Goal: Book appointment/travel/reservation

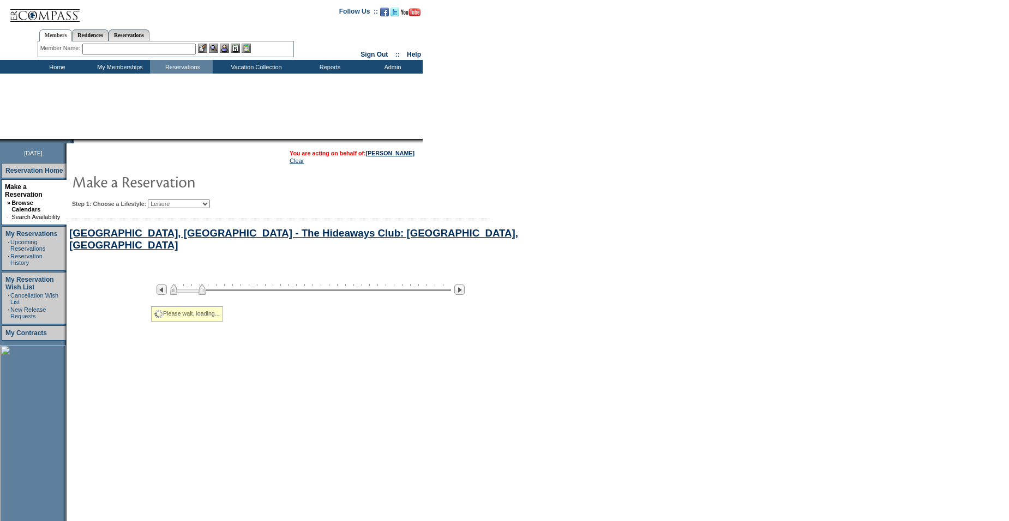
select select "Leisure"
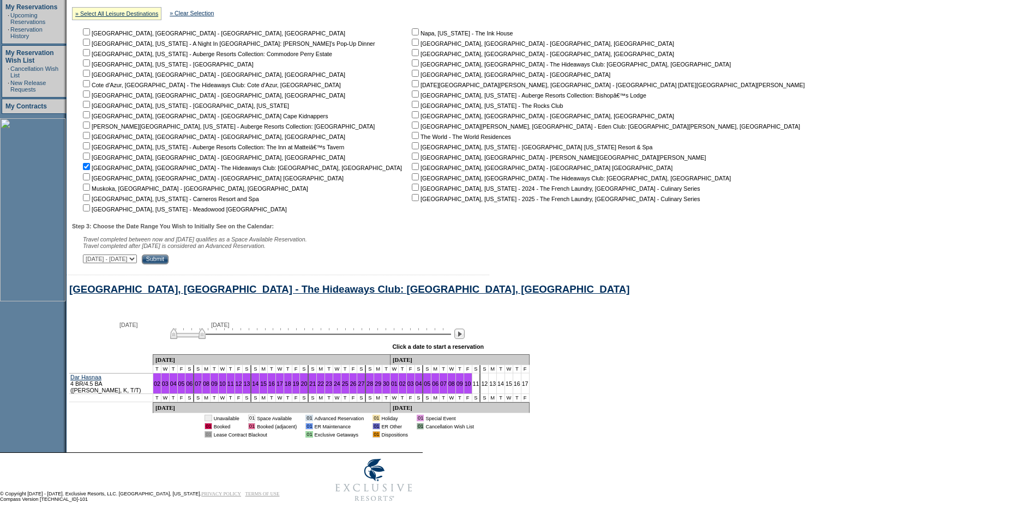
scroll to position [239, 0]
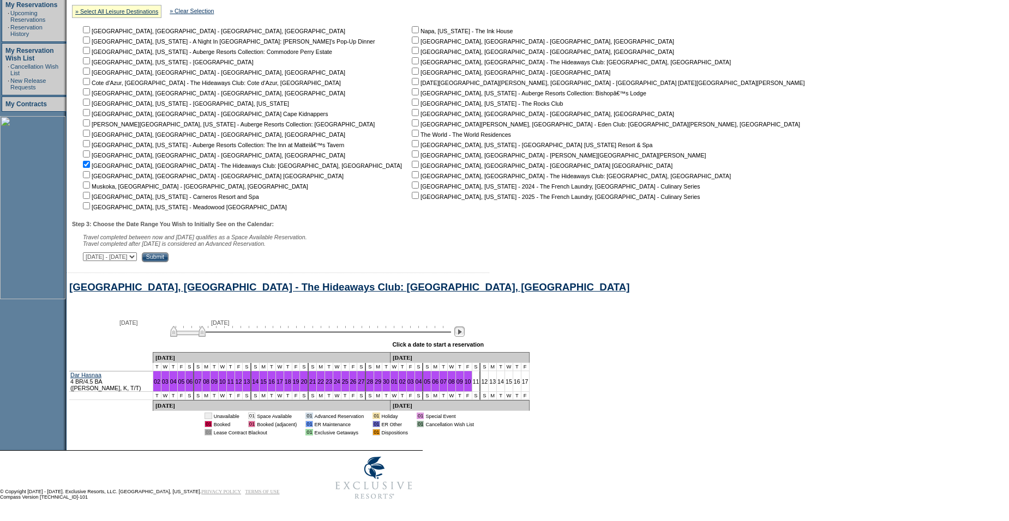
click at [465, 330] on img at bounding box center [459, 332] width 10 height 10
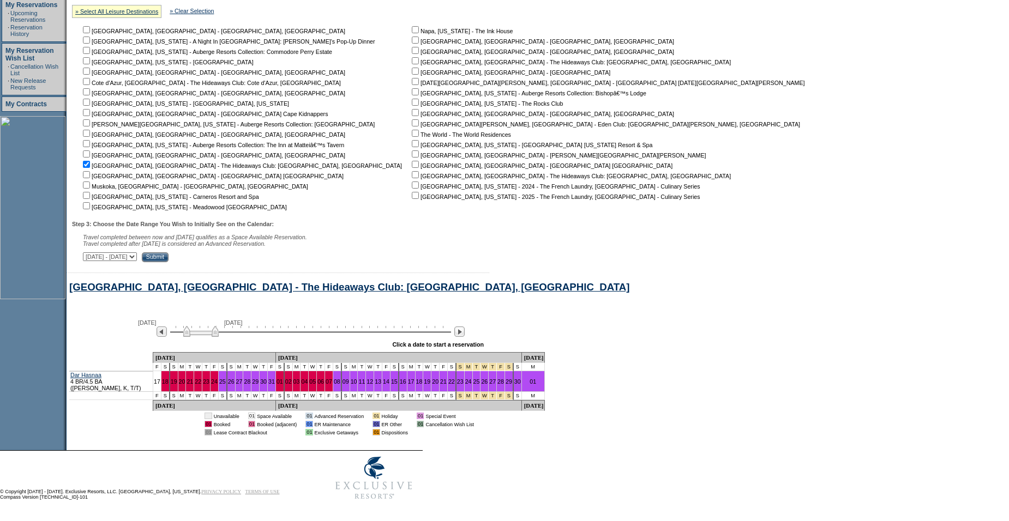
click at [204, 332] on img at bounding box center [200, 331] width 35 height 11
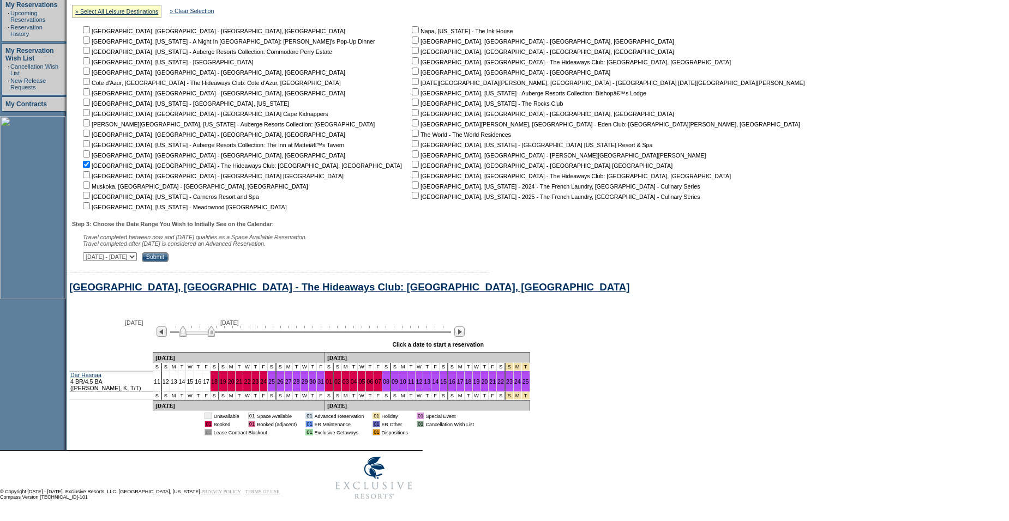
click at [201, 332] on img at bounding box center [196, 331] width 35 height 11
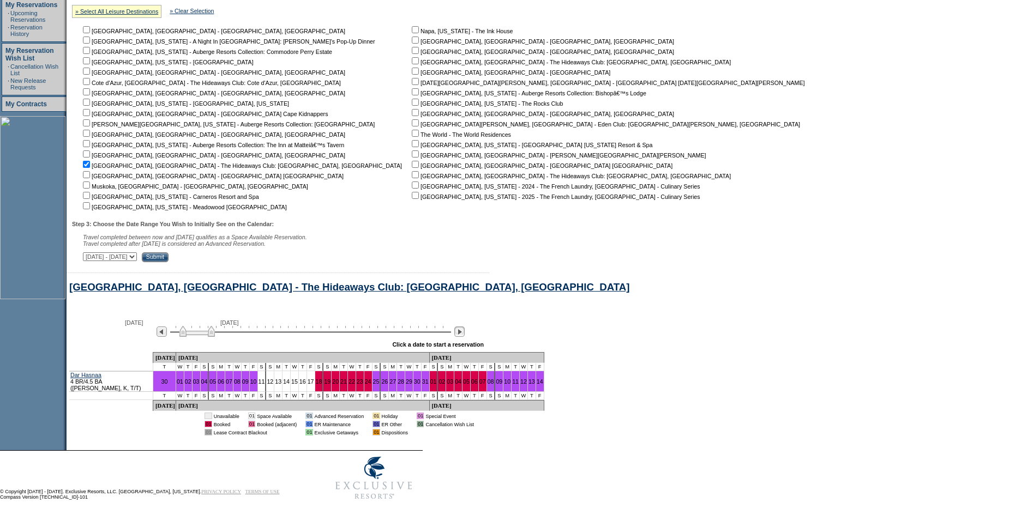
click at [465, 332] on img at bounding box center [459, 332] width 10 height 10
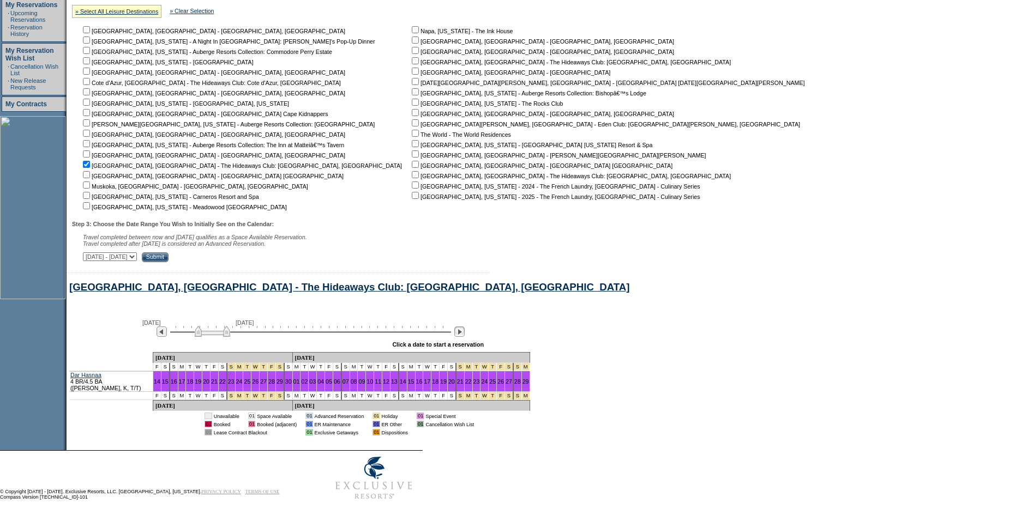
click at [465, 332] on img at bounding box center [459, 332] width 10 height 10
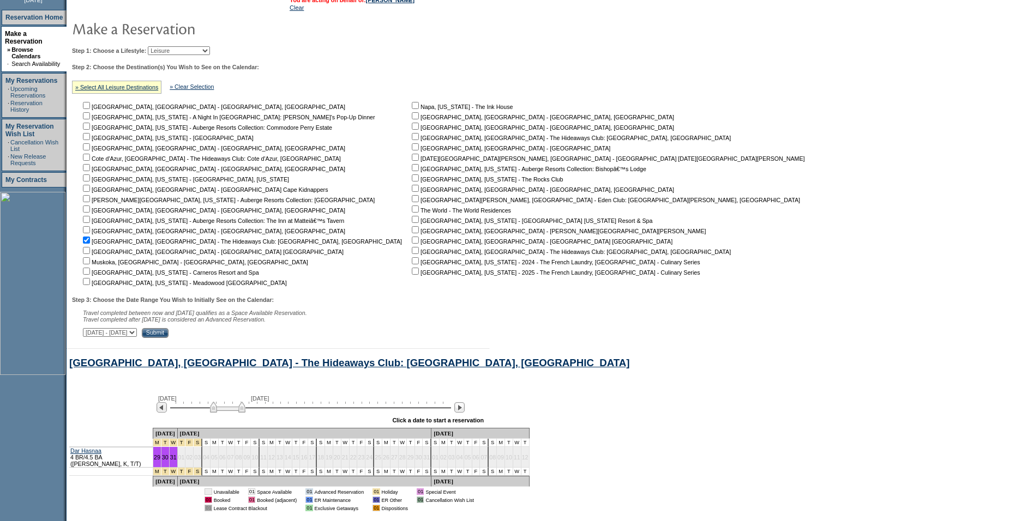
scroll to position [0, 0]
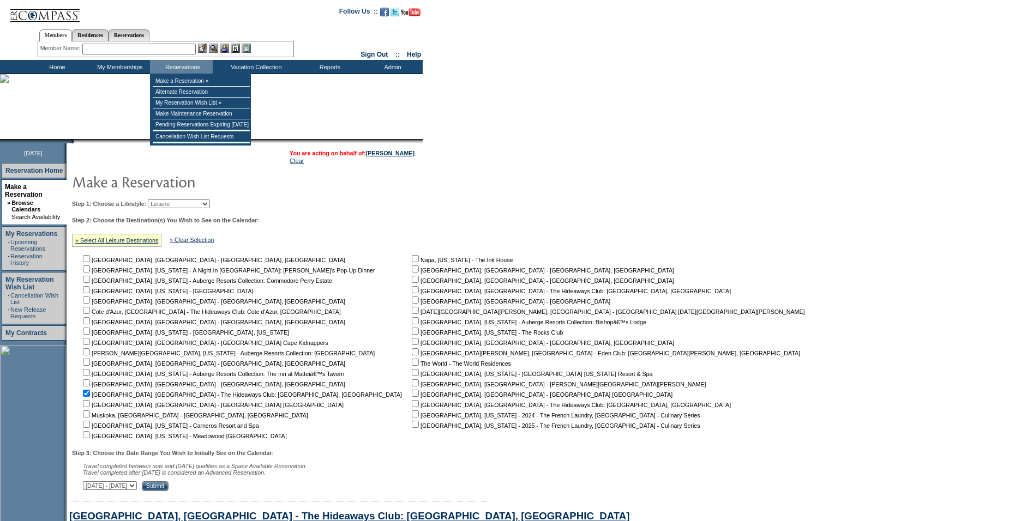
click at [155, 51] on input "text" at bounding box center [138, 49] width 113 height 11
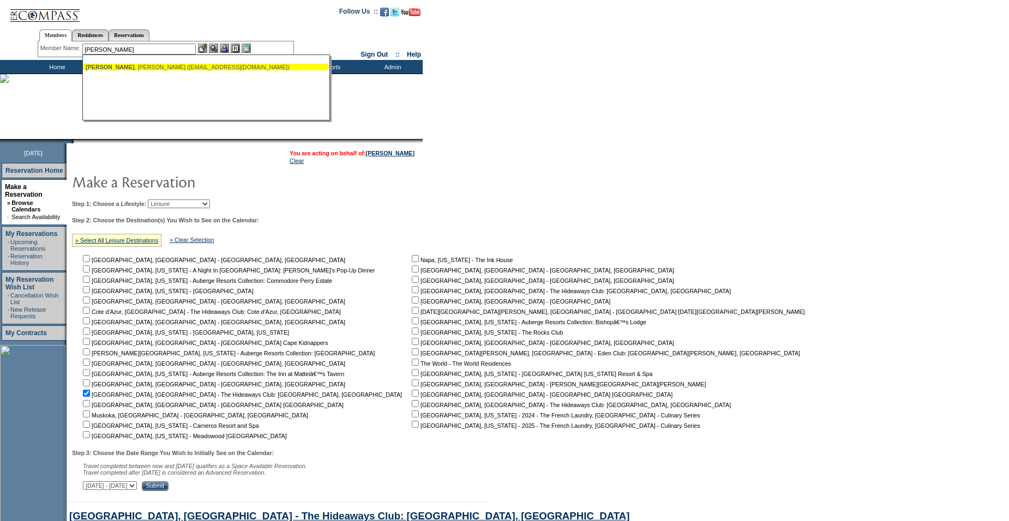
drag, startPoint x: 150, startPoint y: 67, endPoint x: 203, endPoint y: 60, distance: 53.8
click at [153, 67] on div "[PERSON_NAME] ([EMAIL_ADDRESS][DOMAIN_NAME])" at bounding box center [206, 67] width 240 height 7
type input "[PERSON_NAME] ([EMAIL_ADDRESS][DOMAIN_NAME])"
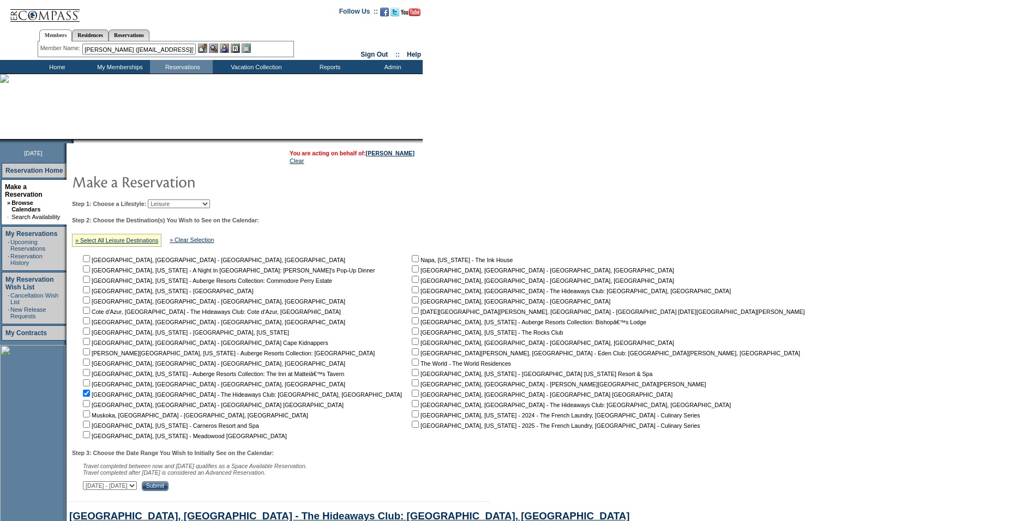
click at [213, 48] on img at bounding box center [213, 48] width 9 height 9
